Goal: Task Accomplishment & Management: Complete application form

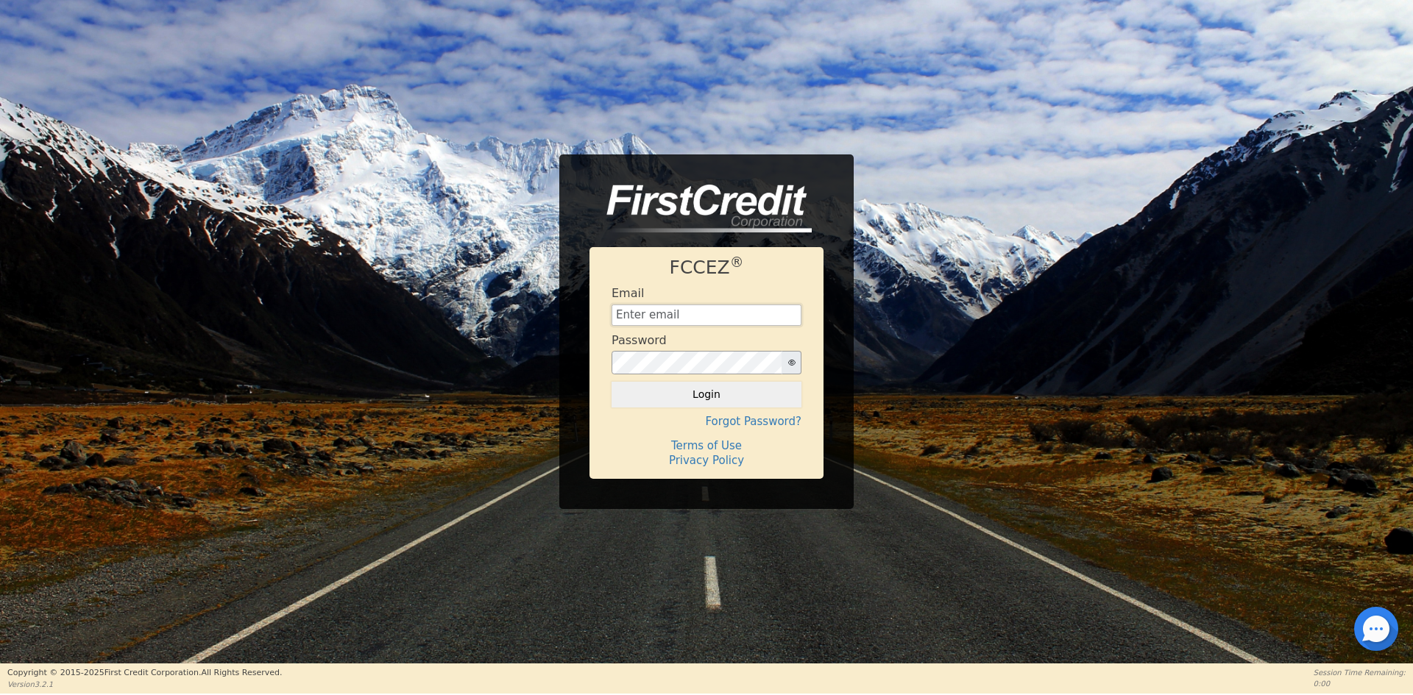
type input "[EMAIL_ADDRESS][DOMAIN_NAME]"
click at [761, 402] on button "Login" at bounding box center [707, 394] width 190 height 25
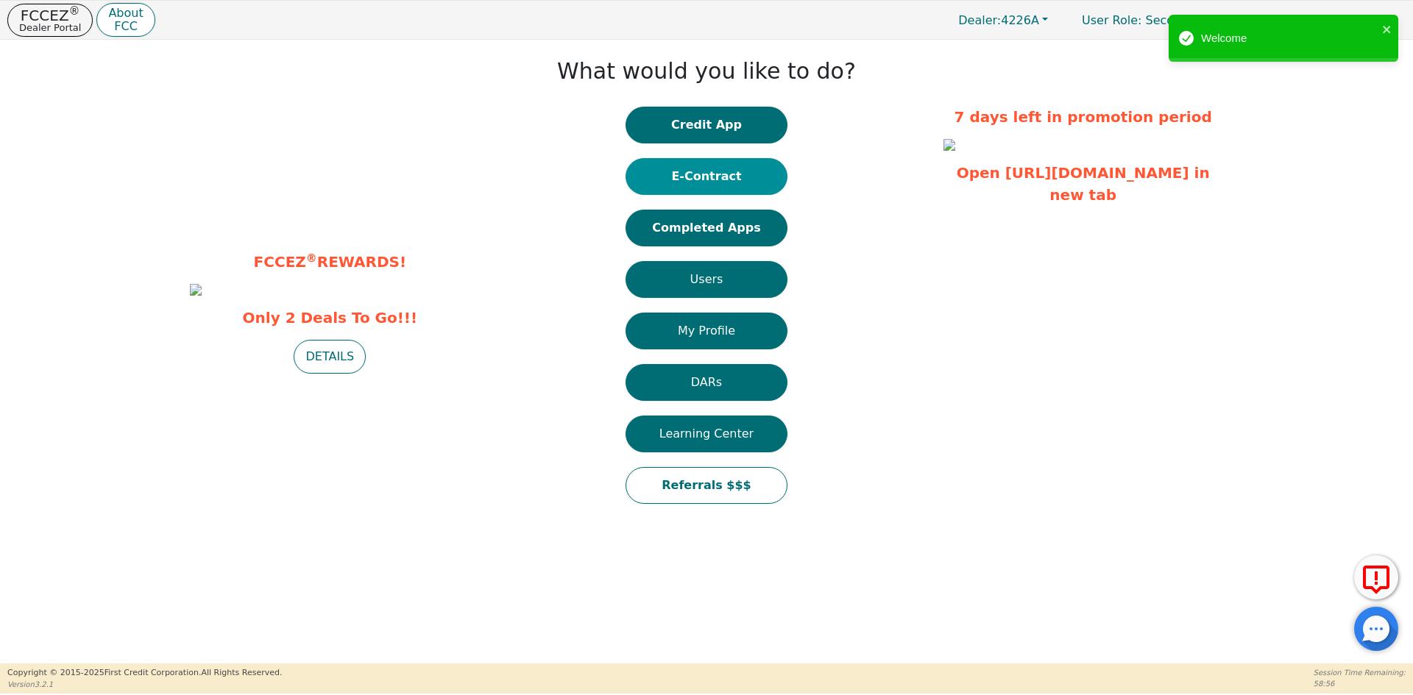
click at [678, 180] on button "E-Contract" at bounding box center [707, 176] width 162 height 37
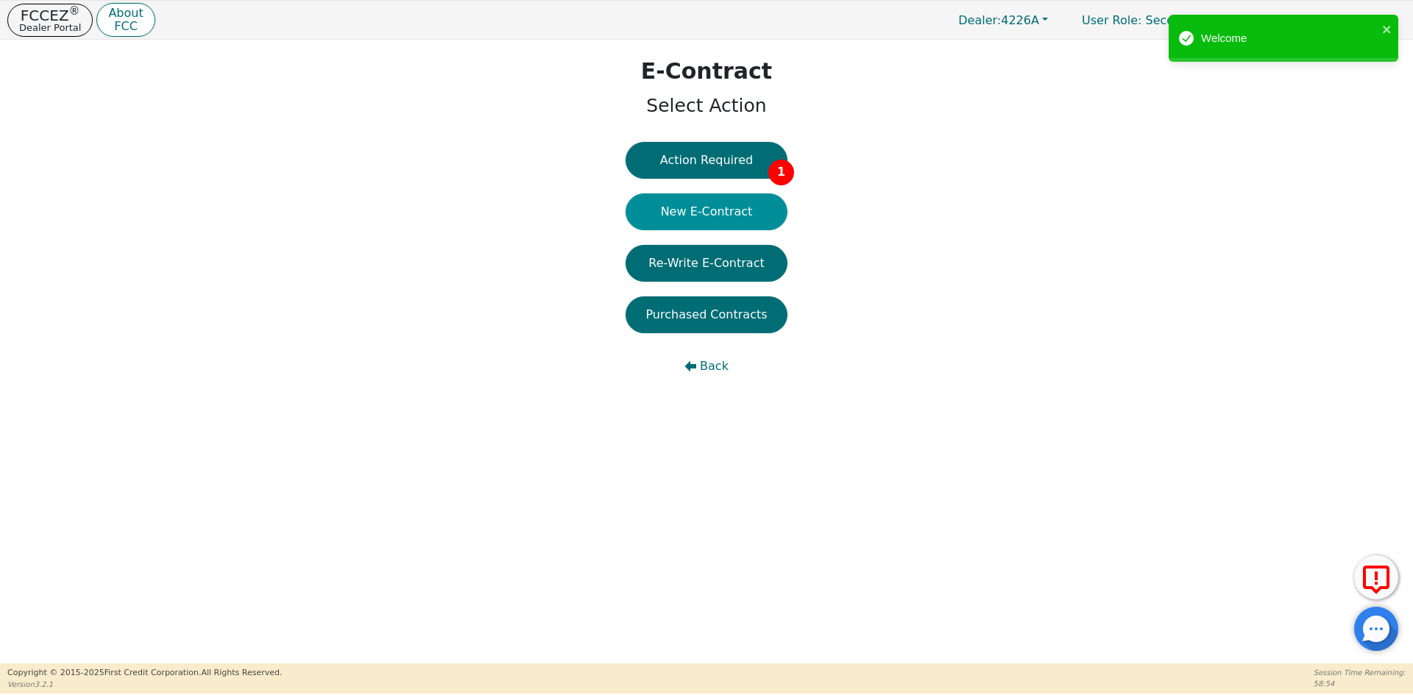
click at [663, 212] on button "New E-Contract" at bounding box center [707, 212] width 162 height 37
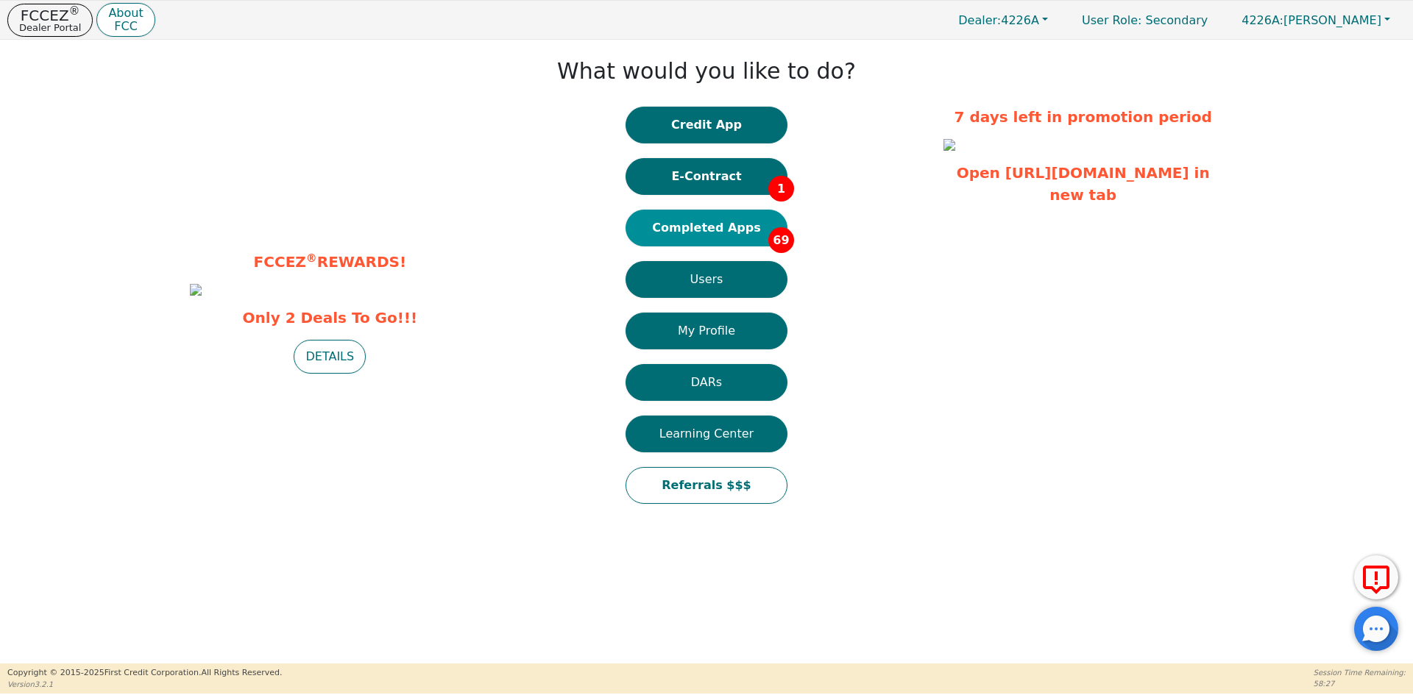
click at [681, 231] on button "Completed Apps 69" at bounding box center [707, 228] width 162 height 37
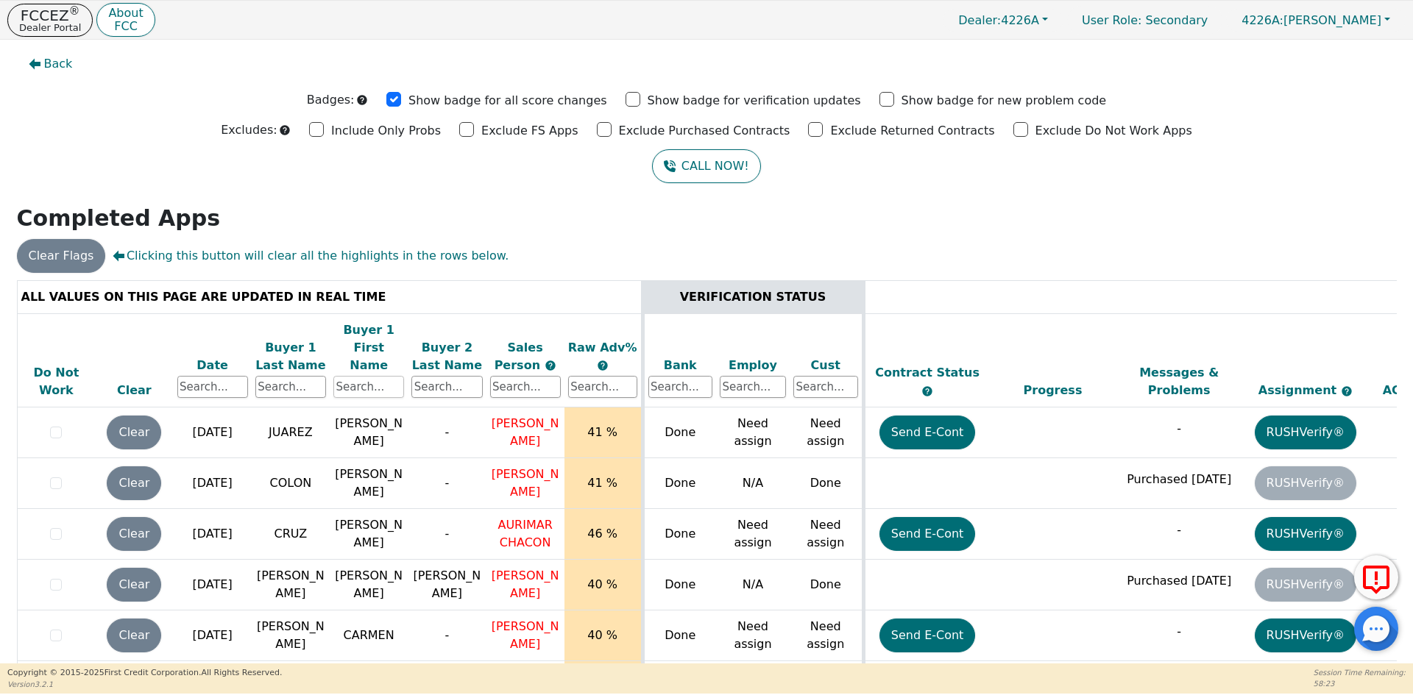
click at [339, 376] on input "text" at bounding box center [368, 387] width 71 height 22
type input "ana"
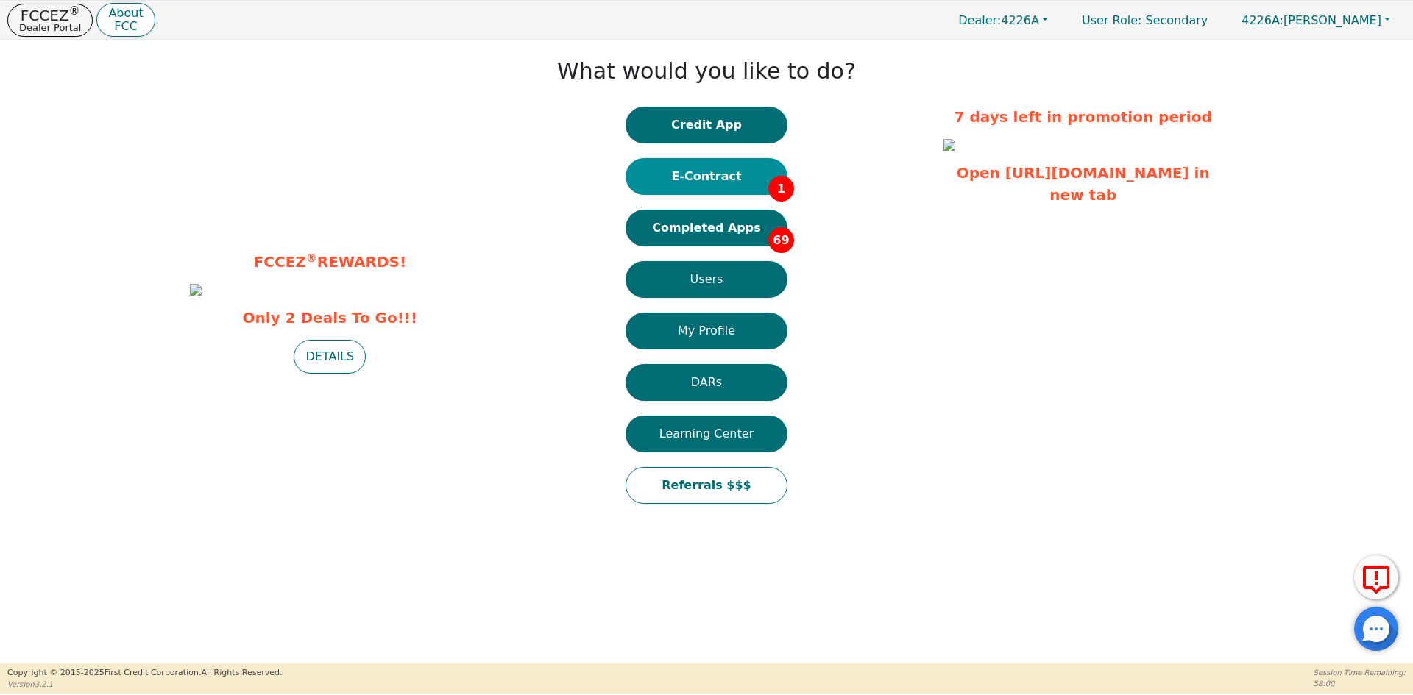
click at [695, 173] on button "E-Contract 1" at bounding box center [707, 176] width 162 height 37
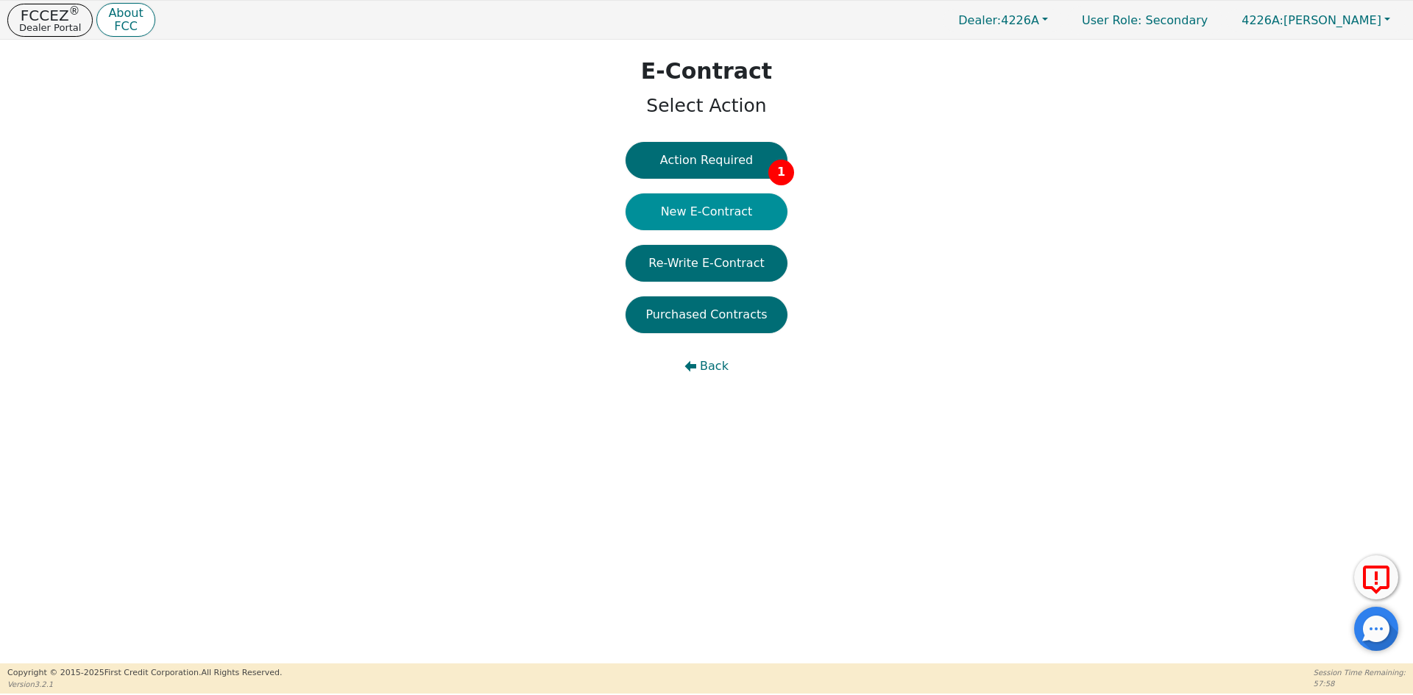
click at [698, 219] on button "New E-Contract" at bounding box center [707, 212] width 162 height 37
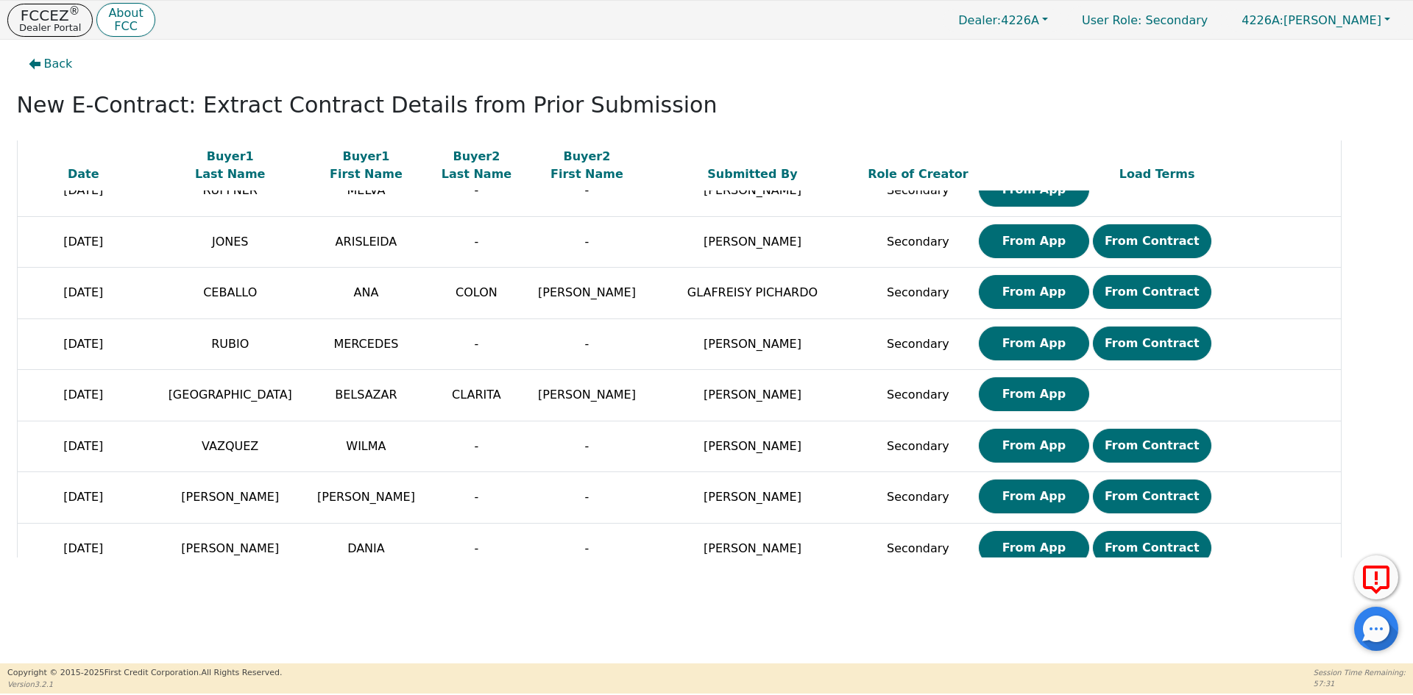
scroll to position [1794, 0]
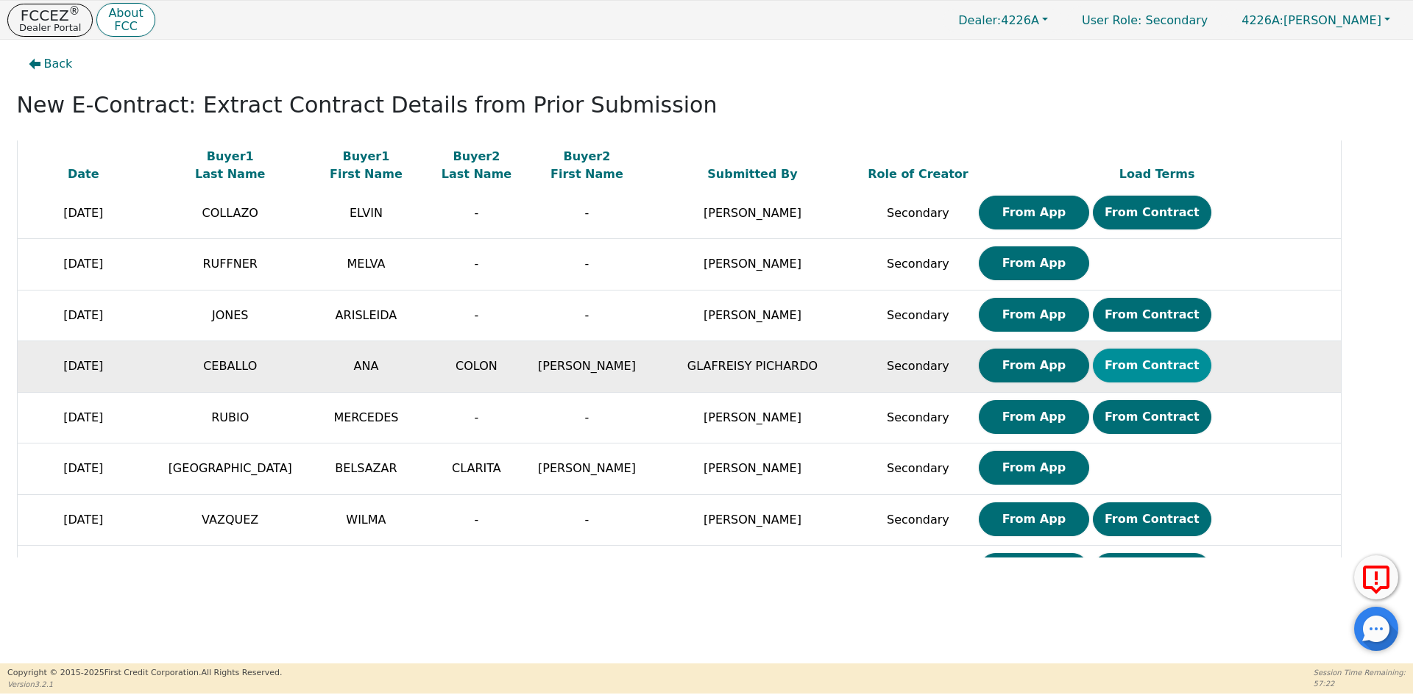
click at [1093, 361] on button "From Contract" at bounding box center [1152, 366] width 118 height 34
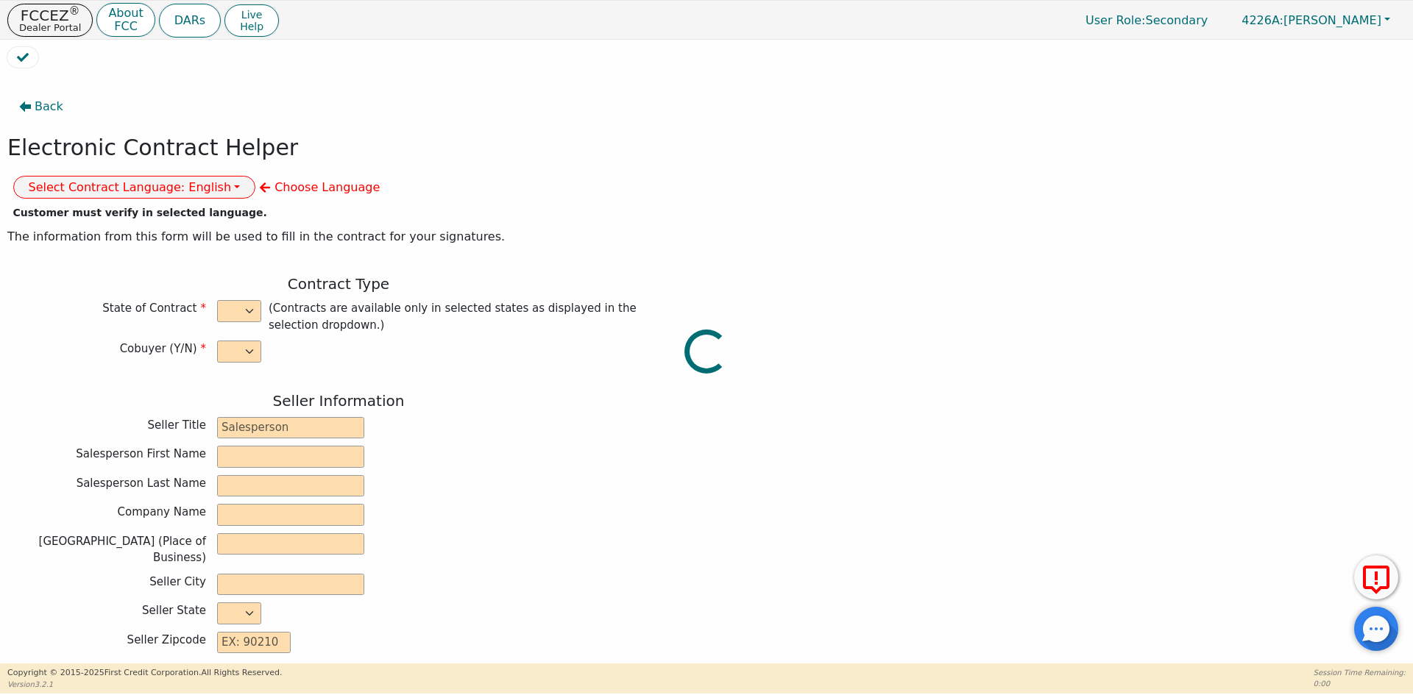
select select "y"
type input "CREDIT ANALYST"
type input "GLAFREISY"
type input "[PERSON_NAME]"
type input "DIAMOND PERFECT. DBA AQUAFEEL"
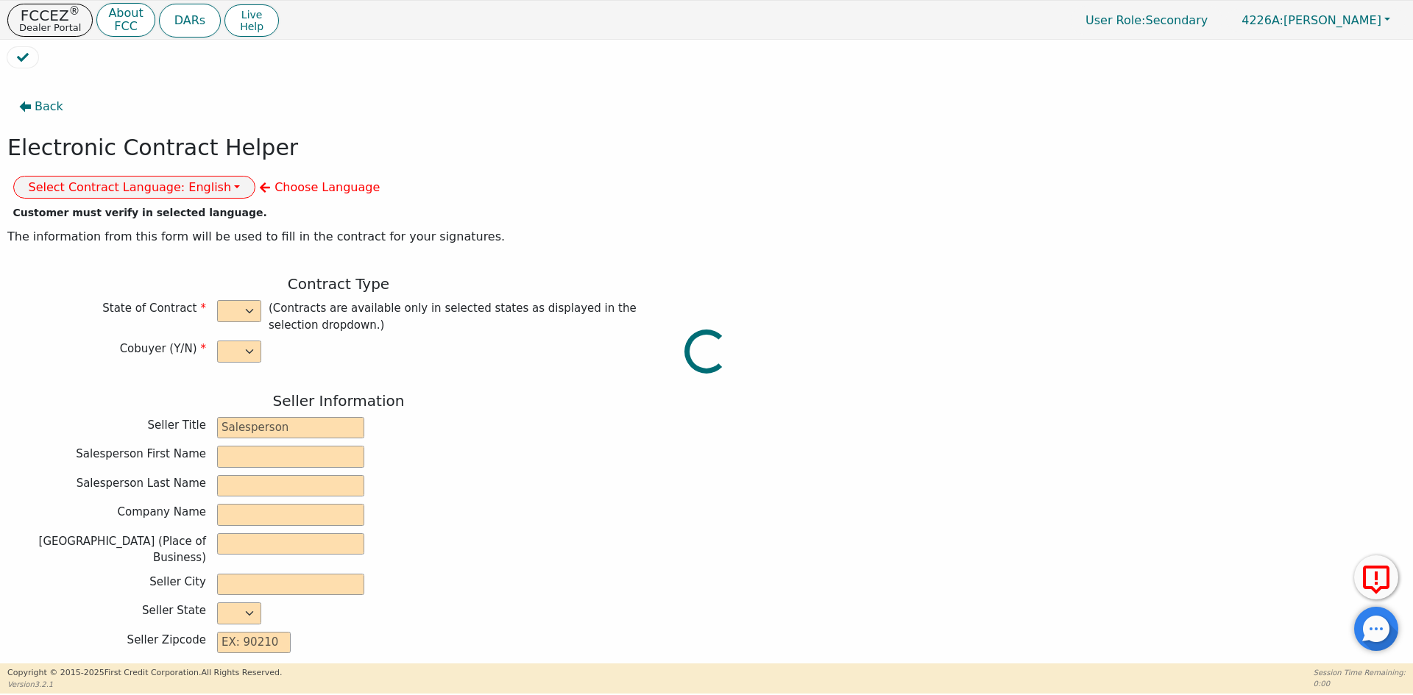
type input "[STREET_ADDRESS]"
type input "WAKE FOREST"
select select "NC"
type input "27587"
type input "WATER PURIFICATION SYSTEM"
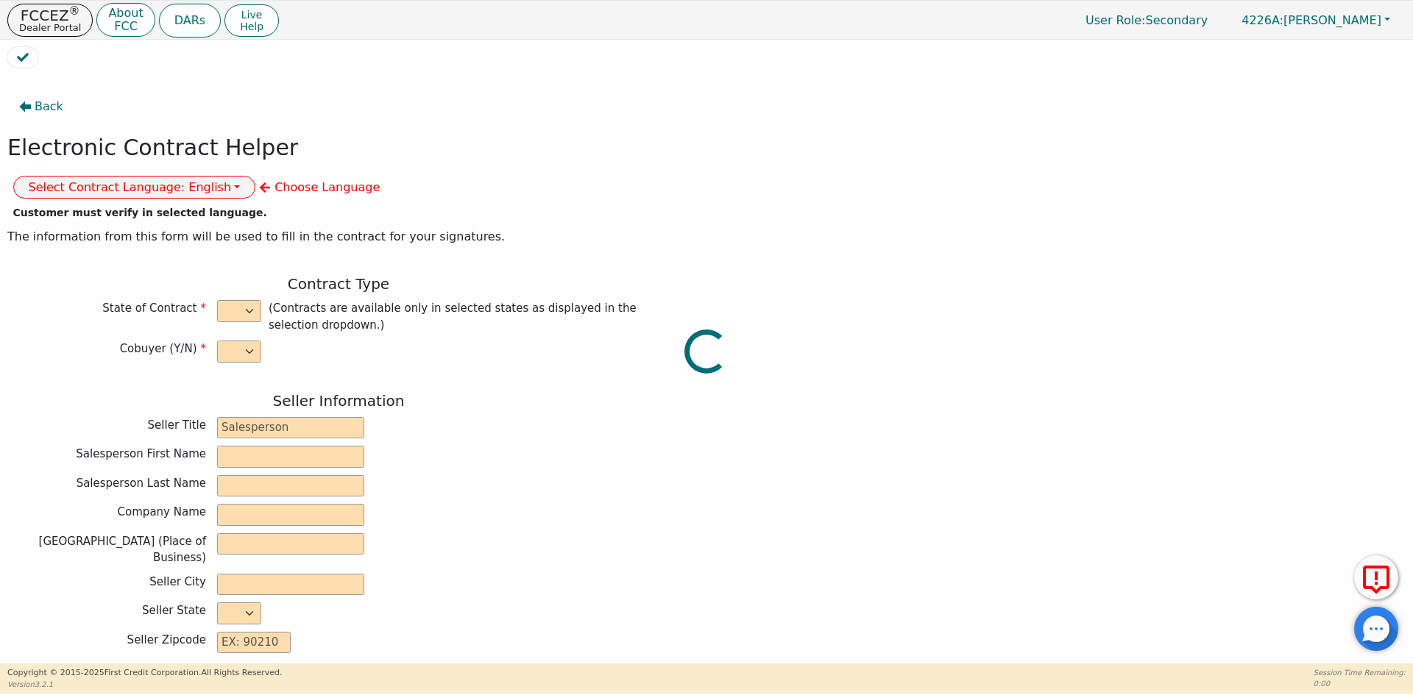
type input "AQUAFEEL SYSTEM"
type input "W525"
type input "ANA"
type input "CEBALLO"
type input "[PERSON_NAME][EMAIL_ADDRESS][DOMAIN_NAME]"
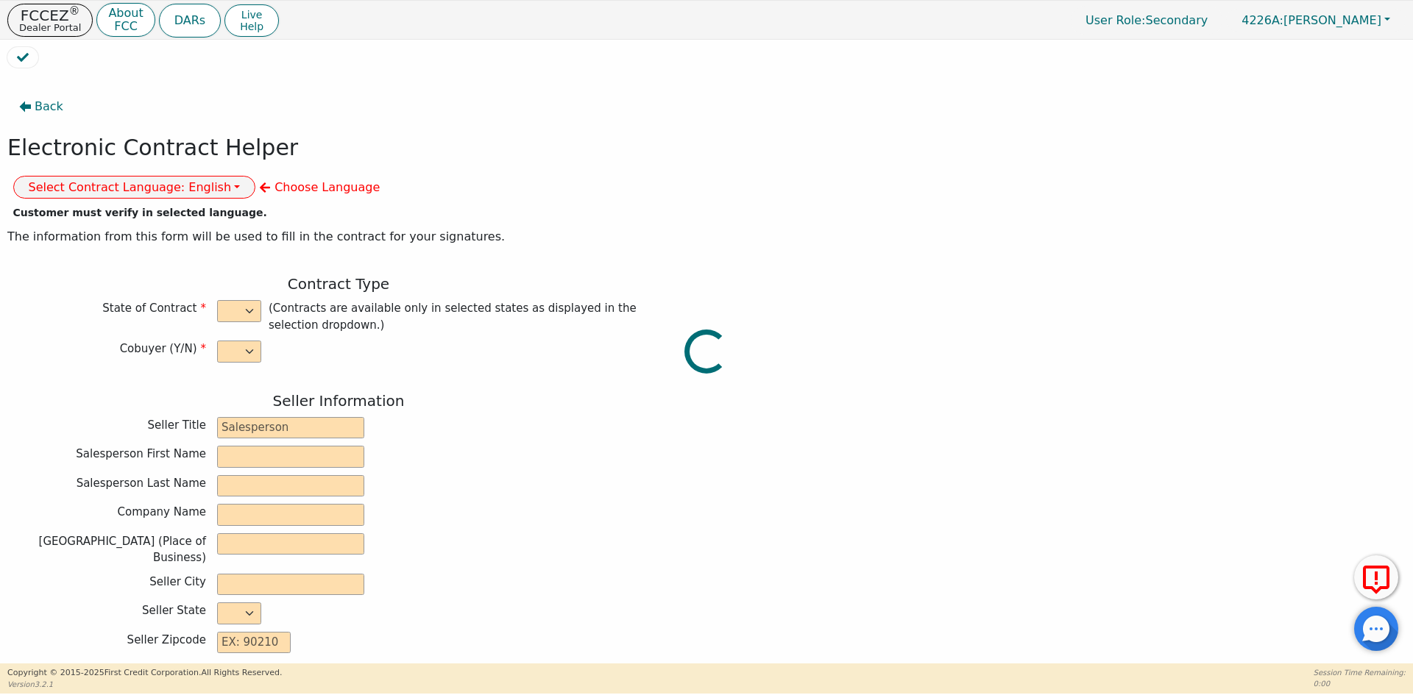
type input "[PERSON_NAME][EMAIL_ADDRESS][DOMAIN_NAME]"
type input "[PERSON_NAME]"
type input "COLON"
type input "[EMAIL_ADDRESS][DOMAIN_NAME]"
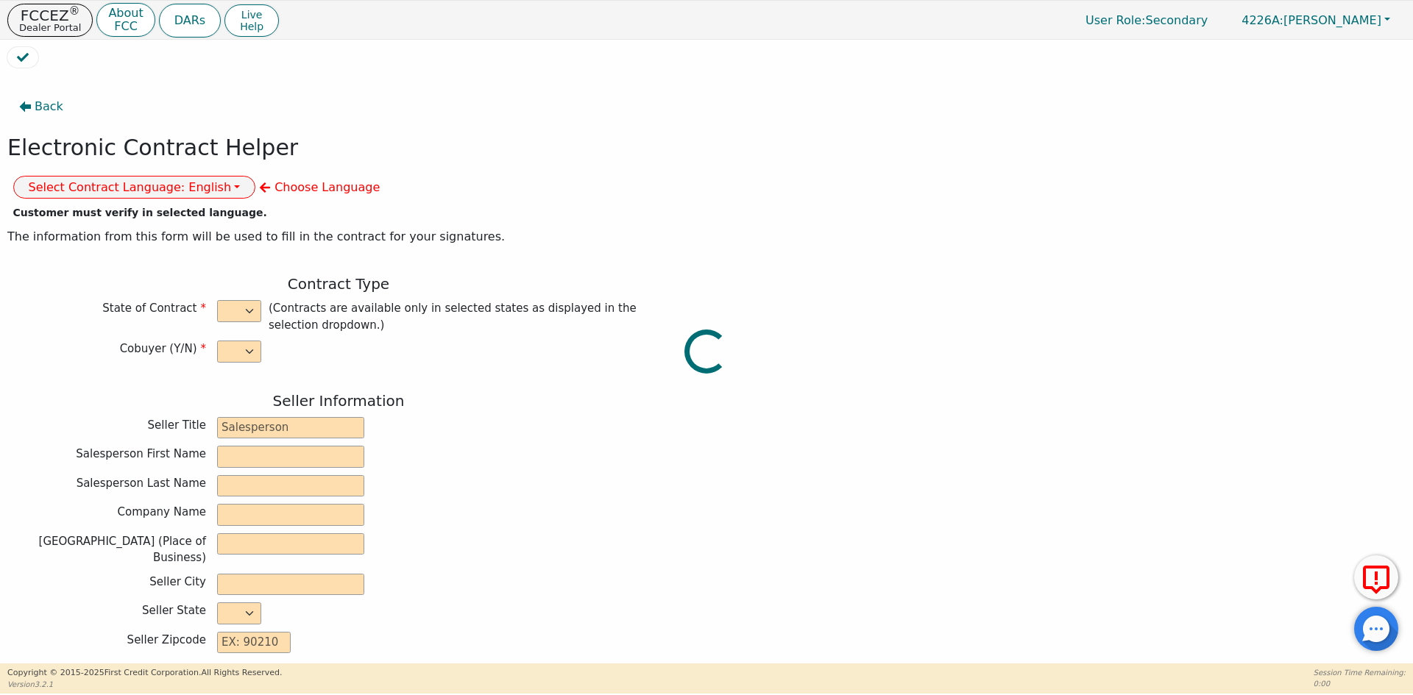
type input "[STREET_ADDRESS]"
type input "READING"
type input "BERKS"
select select "PA"
type input "19611"
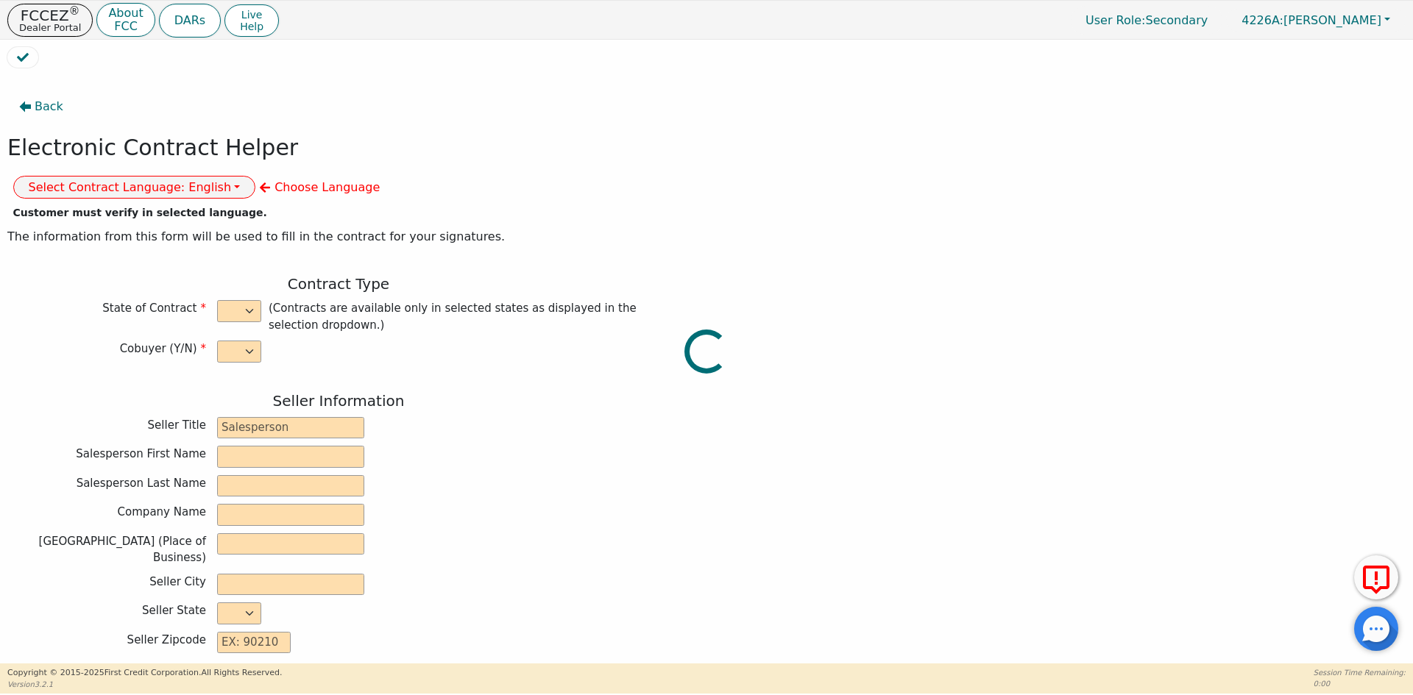
type input "[DATE]"
type input "10.99"
type input "[DATE]"
type input "72"
type input "0"
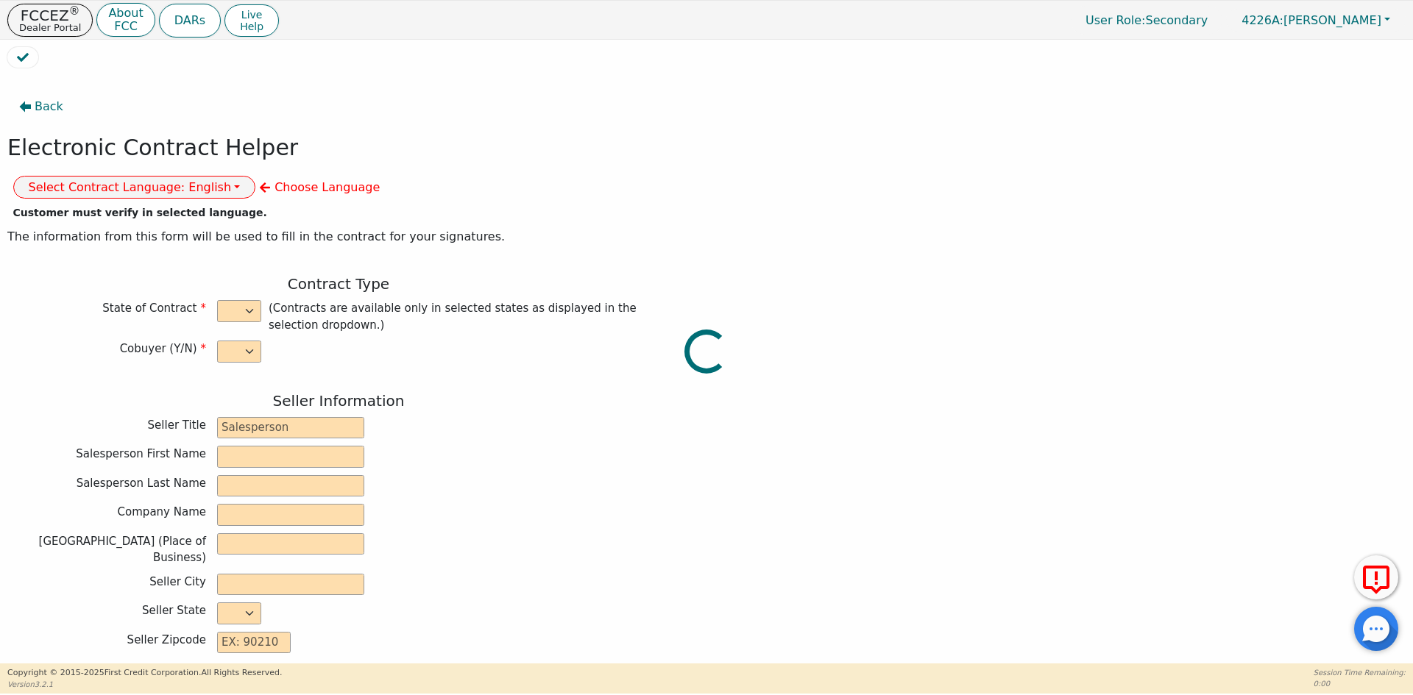
type input "8790.00"
type input "0.00"
type input "500.00"
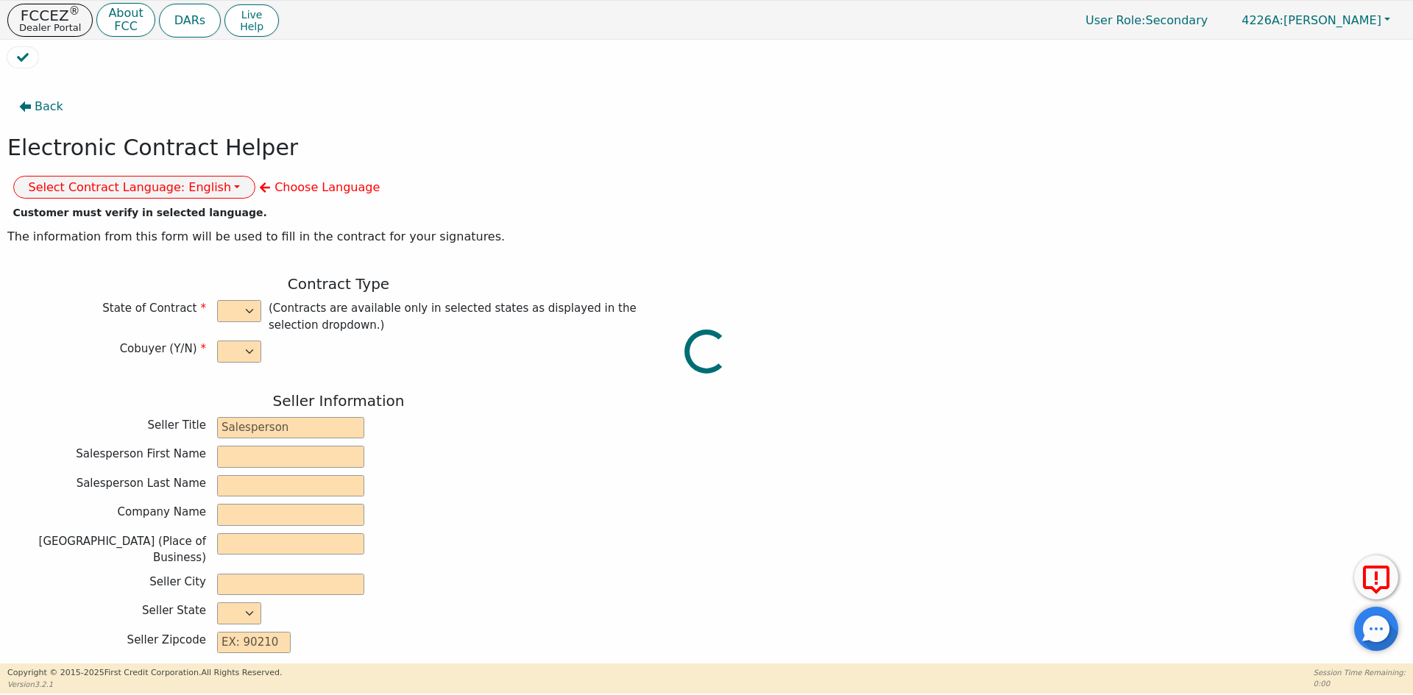
type input "8290.00"
type input "11354.40"
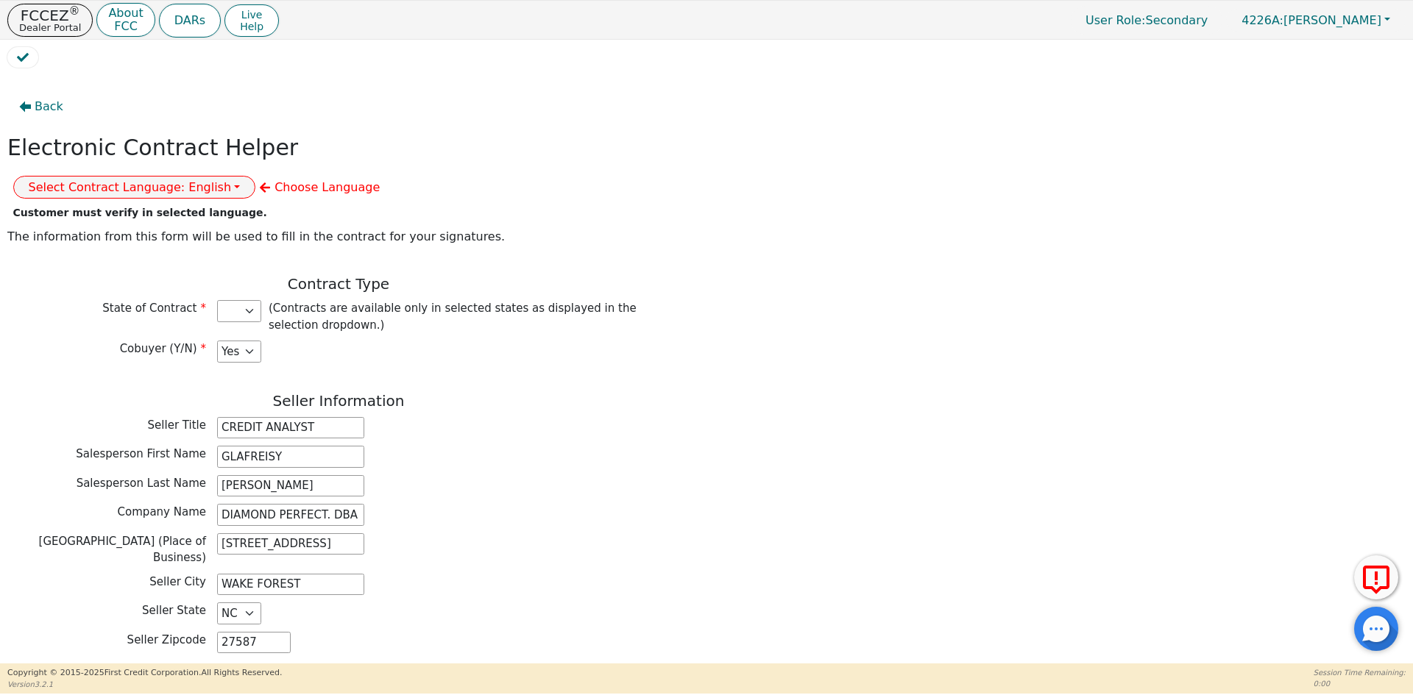
select select "PA"
click at [256, 176] on button "Select Contract Language: English" at bounding box center [134, 187] width 243 height 23
click at [130, 230] on link "Spanish" at bounding box center [72, 240] width 116 height 20
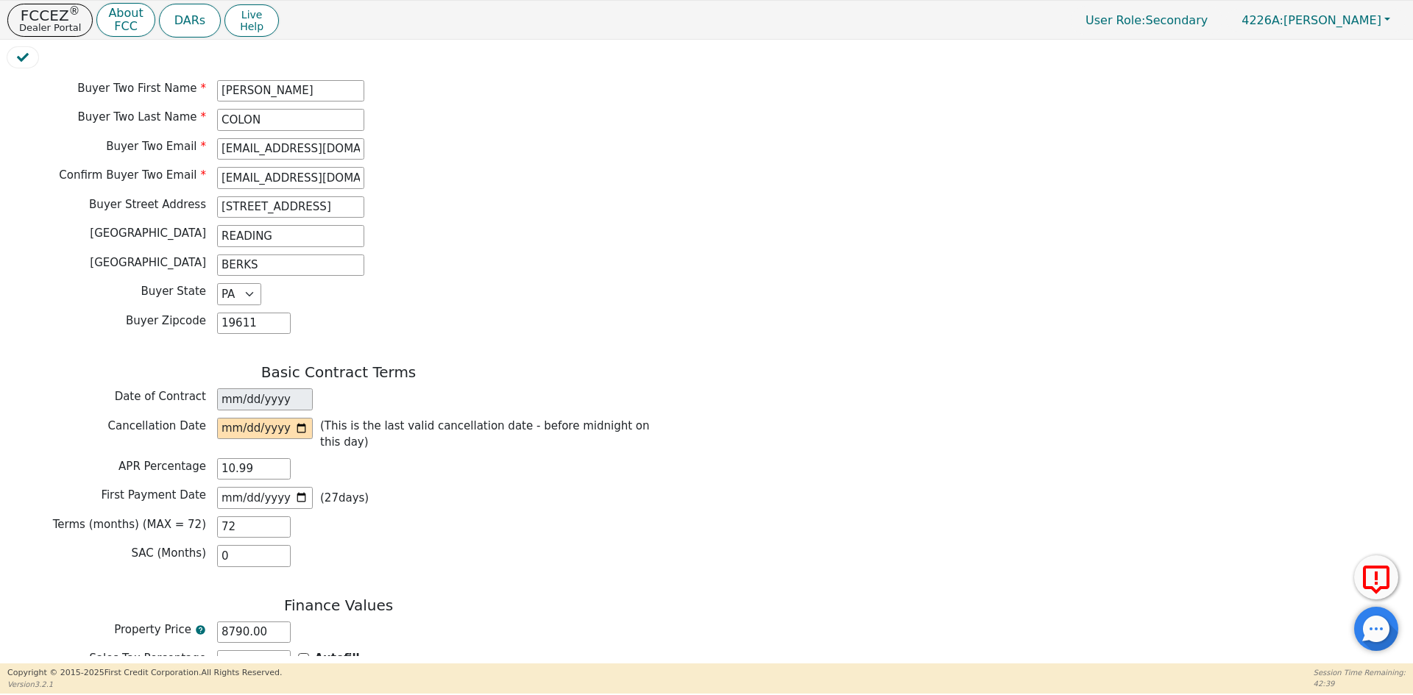
scroll to position [883, 0]
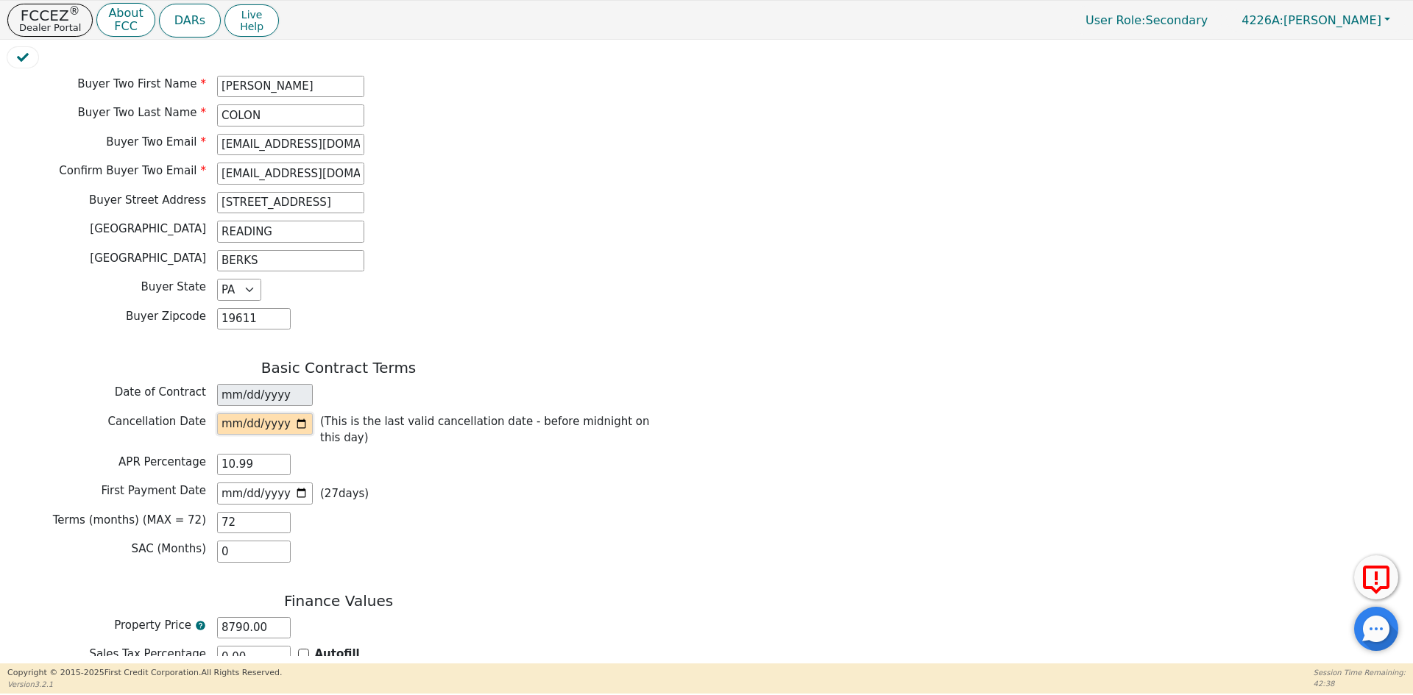
click at [300, 414] on input "date" at bounding box center [265, 425] width 96 height 22
type input "[DATE]"
click at [300, 483] on input "[DATE]" at bounding box center [265, 494] width 96 height 22
type input "[DATE]"
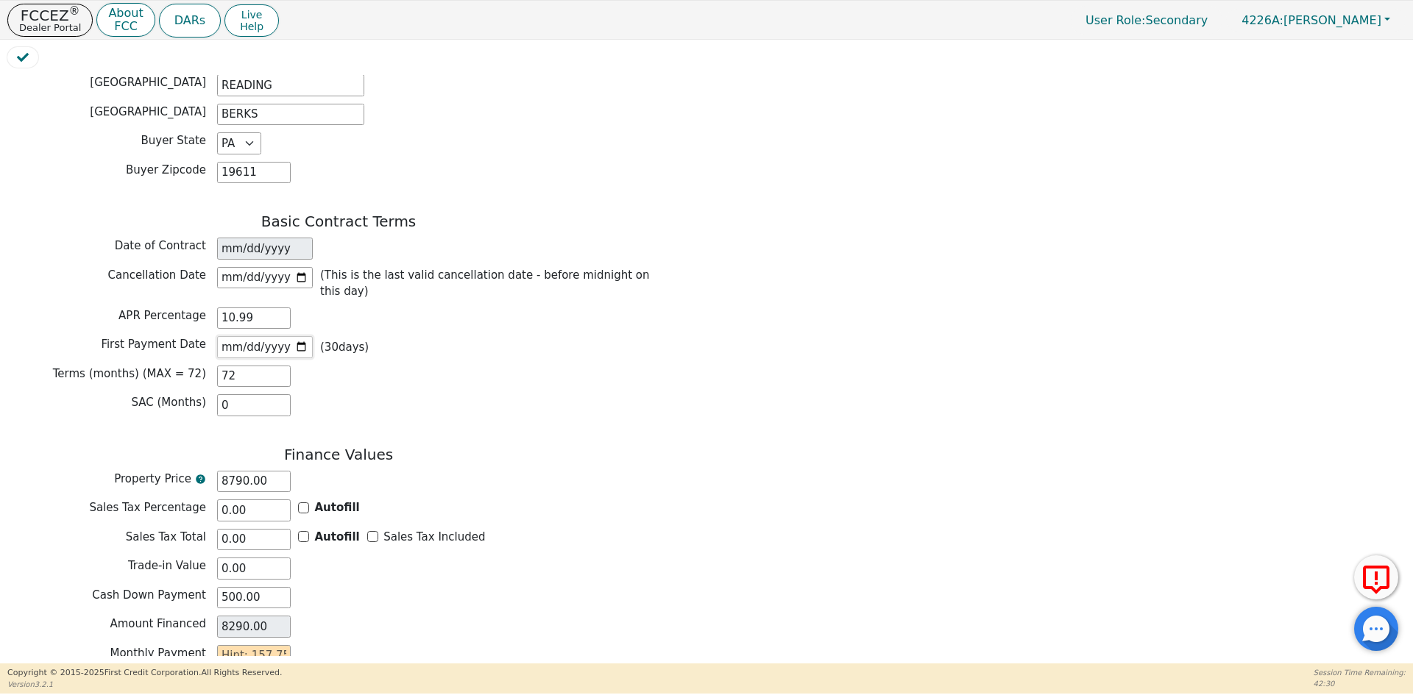
scroll to position [1030, 0]
click at [266, 645] on input "text" at bounding box center [254, 656] width 74 height 22
type input "1"
type input "72.00"
type input "15"
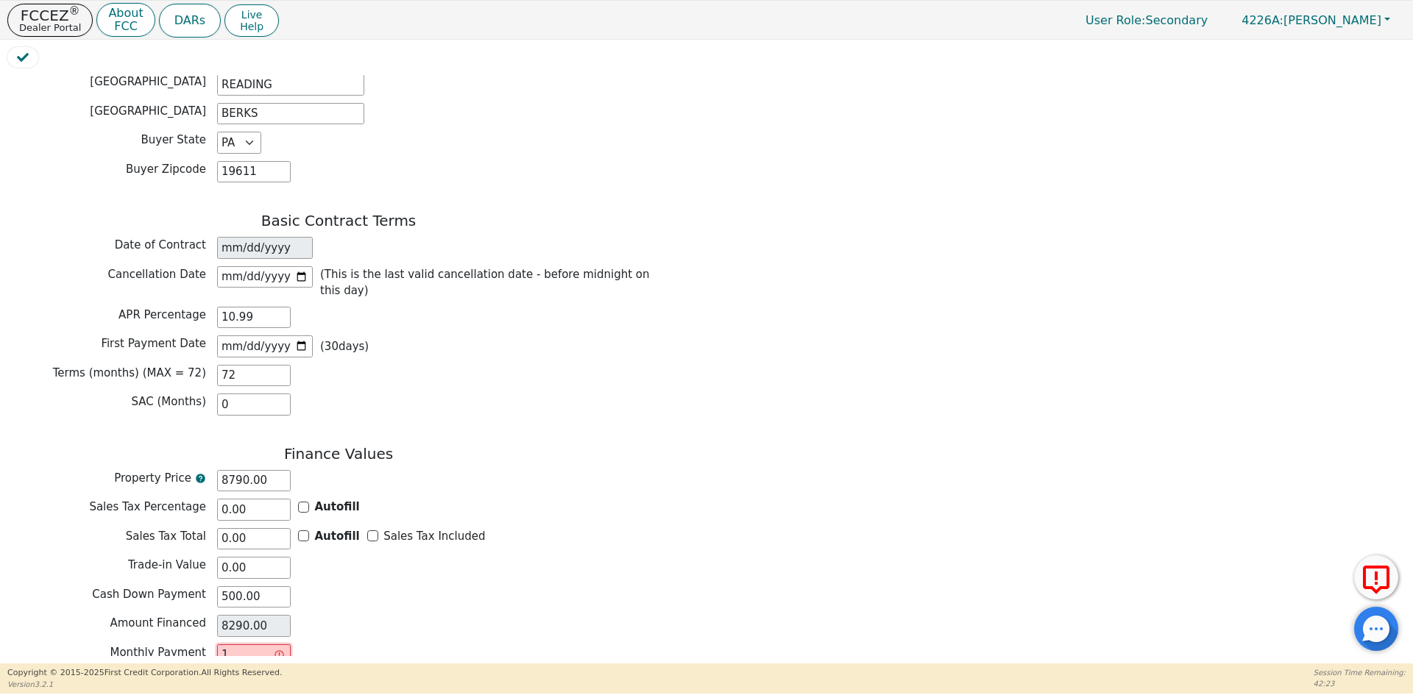
type input "1080.00"
type input "157"
type input "11304.00"
type input "157.7"
type input "11354.40"
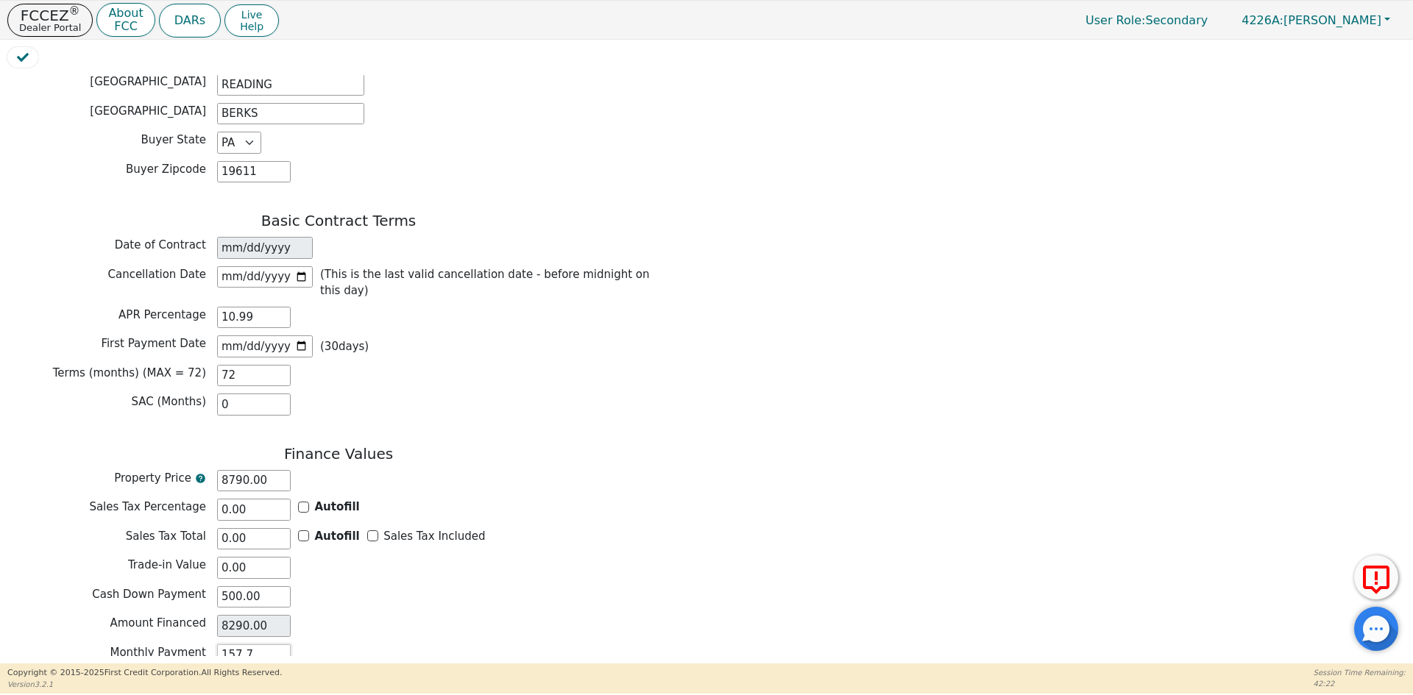
type input "157.75"
type input "11358.00"
type input "157.75"
click at [411, 615] on div "Amount Financed 8290.00" at bounding box center [338, 626] width 662 height 22
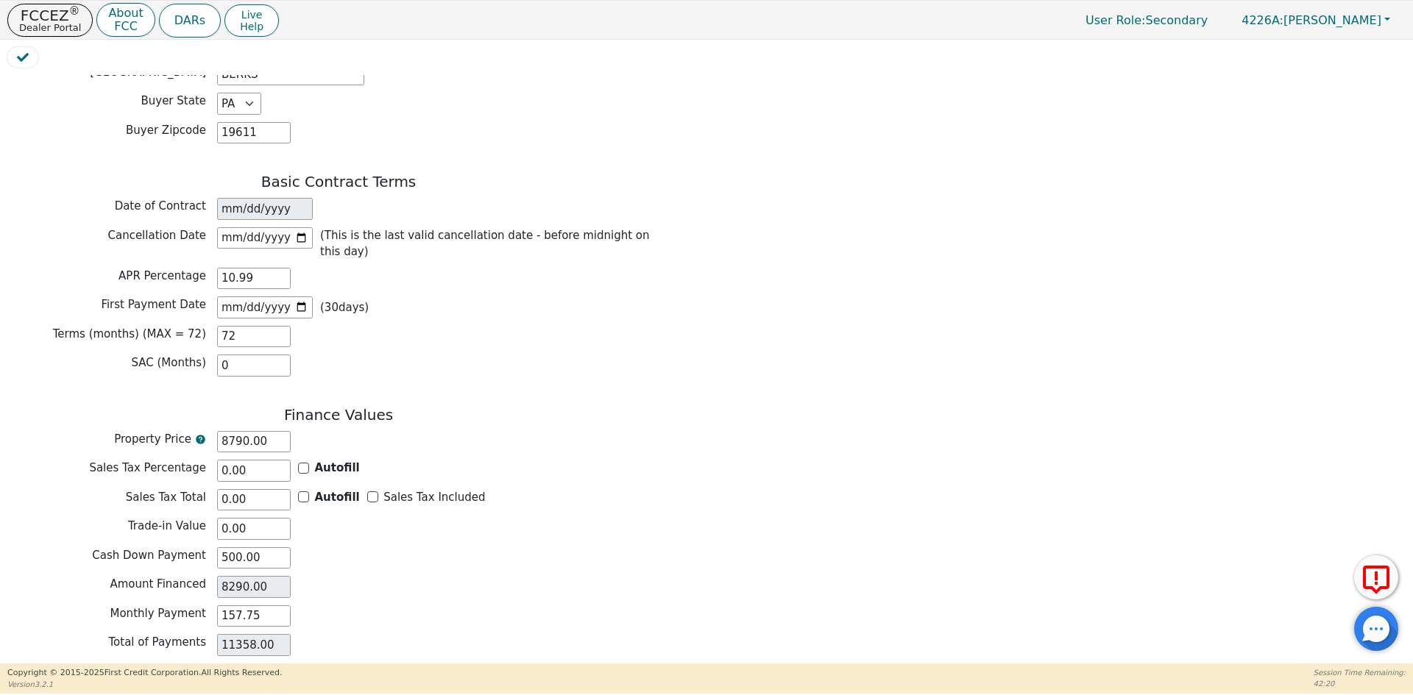
scroll to position [1091, 0]
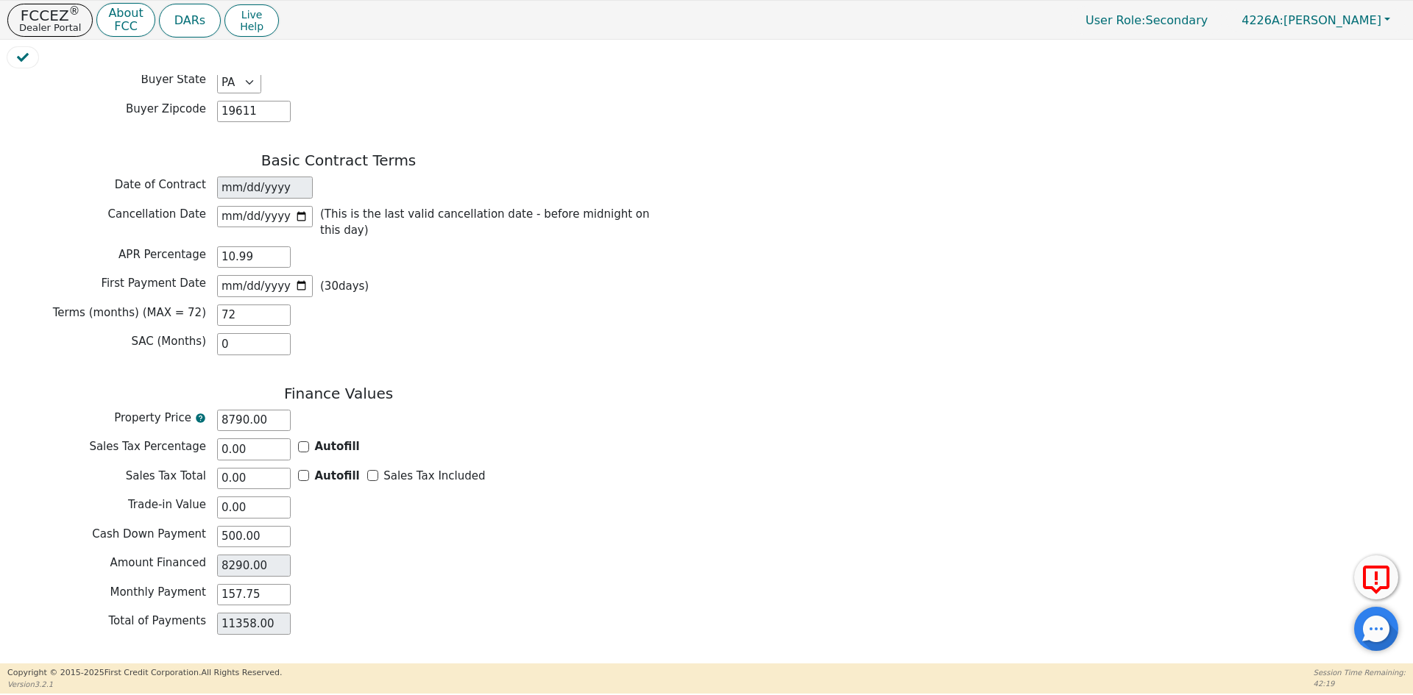
click at [83, 665] on button "Review & Begin Contract" at bounding box center [92, 682] width 170 height 34
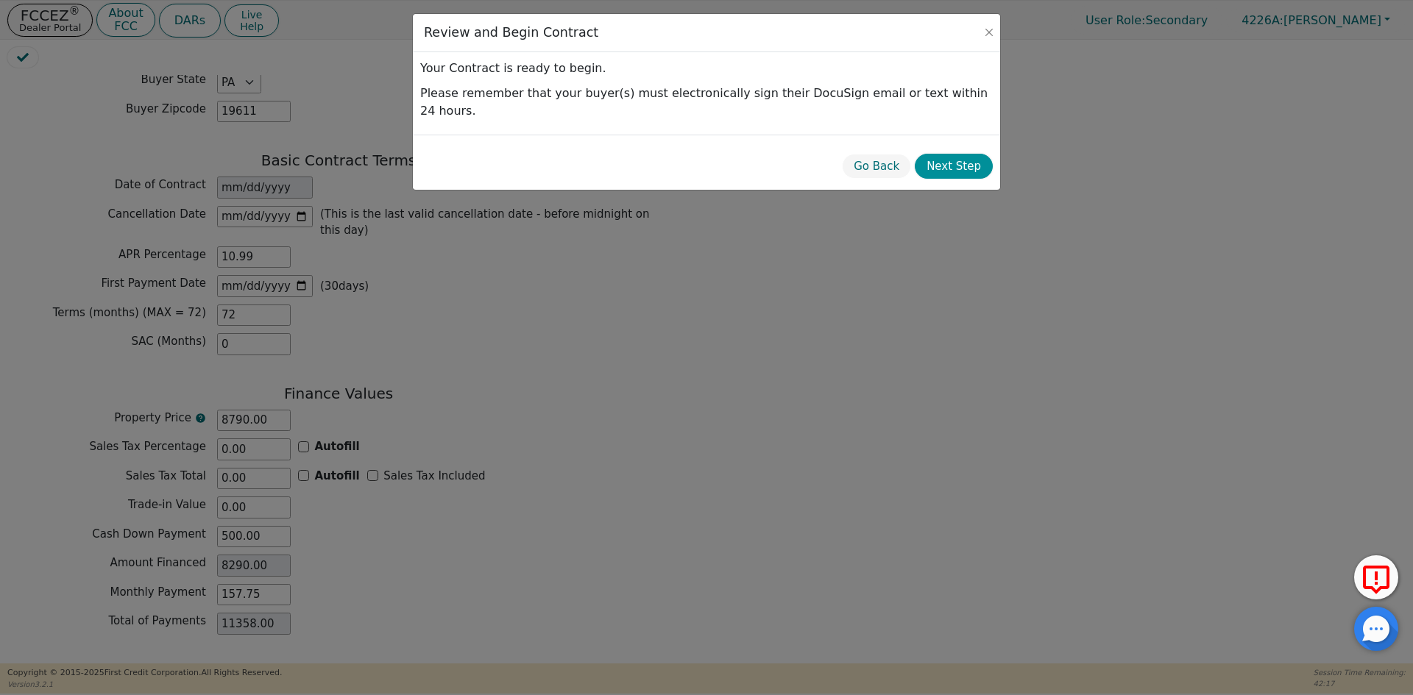
click at [960, 154] on button "Next Step" at bounding box center [954, 167] width 78 height 26
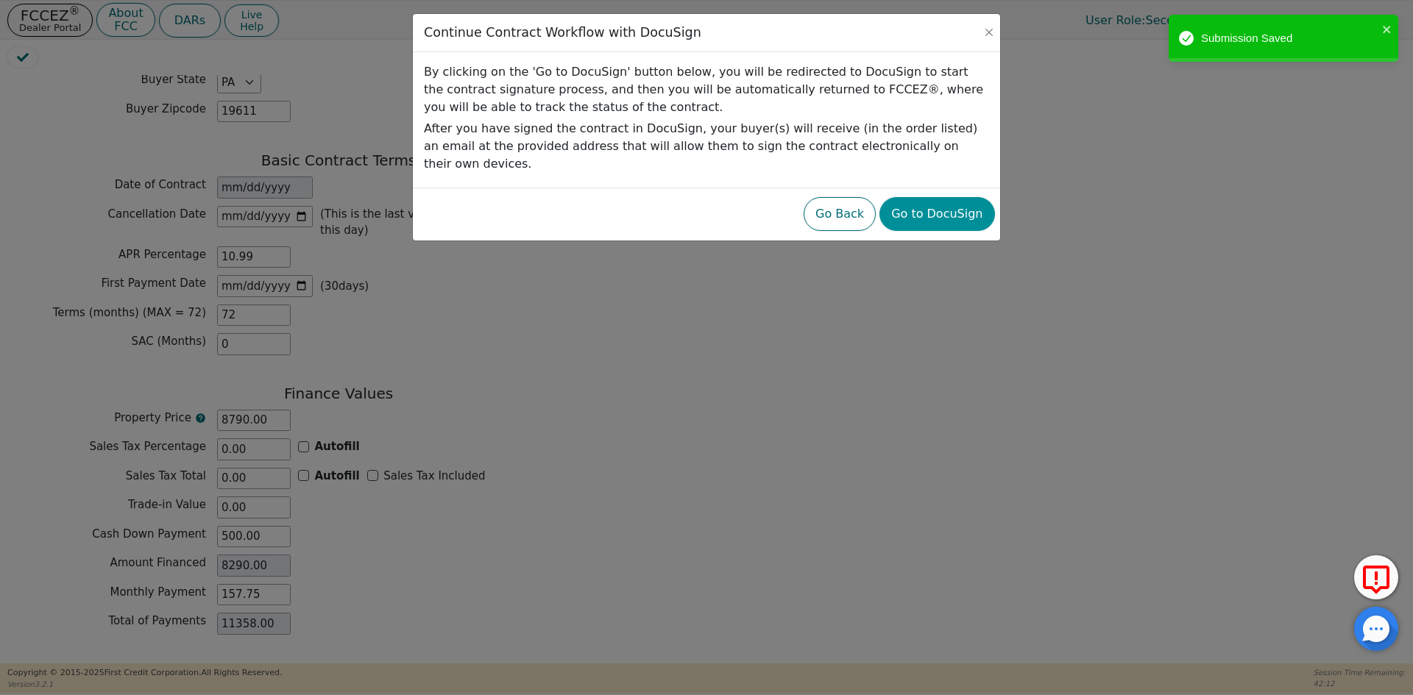
click at [947, 200] on button "Go to DocuSign" at bounding box center [936, 214] width 115 height 34
